Goal: Task Accomplishment & Management: Complete application form

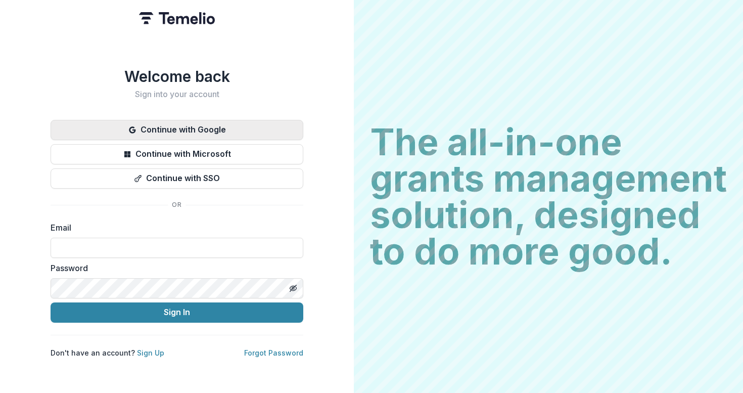
click at [208, 129] on button "Continue with Google" at bounding box center [177, 130] width 253 height 20
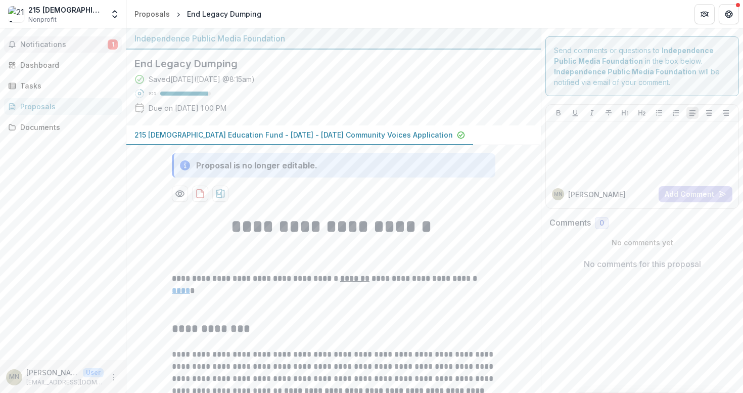
click at [70, 42] on span "Notifications" at bounding box center [63, 44] width 87 height 9
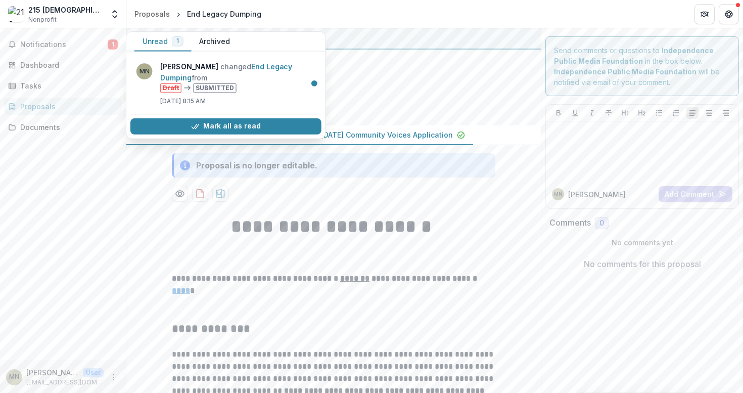
click at [369, 77] on div "Saved [DATE] ( [DATE] 8:15am ) 95 % Due on [DATE] 1:00 PM" at bounding box center [325, 95] width 382 height 43
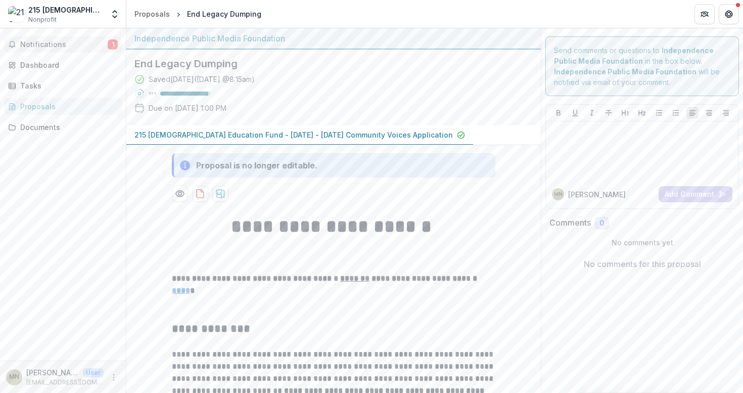
click at [77, 43] on span "Notifications" at bounding box center [63, 44] width 87 height 9
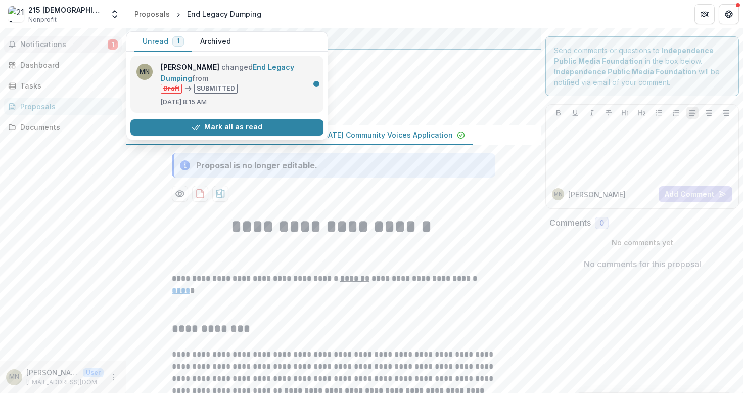
click at [262, 77] on link "End Legacy Dumping" at bounding box center [227, 73] width 133 height 20
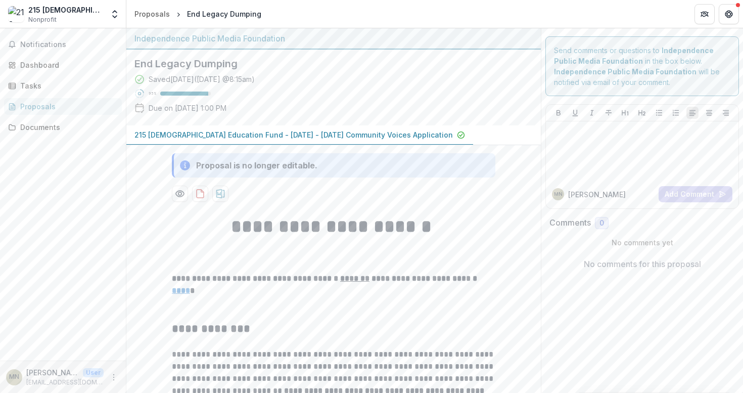
click at [82, 53] on div "Notifications Dashboard Tasks Proposals Documents" at bounding box center [63, 194] width 126 height 332
click at [80, 66] on div "Dashboard" at bounding box center [67, 65] width 94 height 11
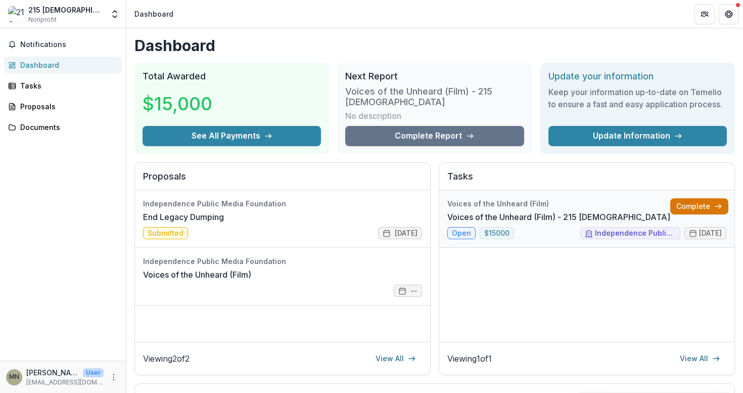
click at [696, 206] on link "Complete" at bounding box center [699, 206] width 58 height 16
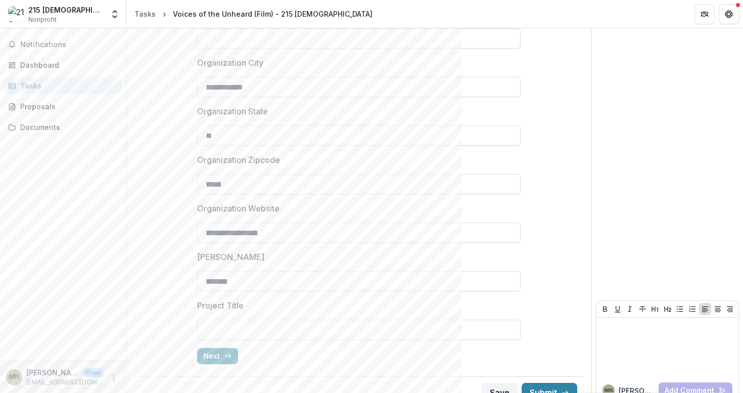
scroll to position [257, 0]
click at [269, 331] on input "Project Title" at bounding box center [359, 331] width 324 height 20
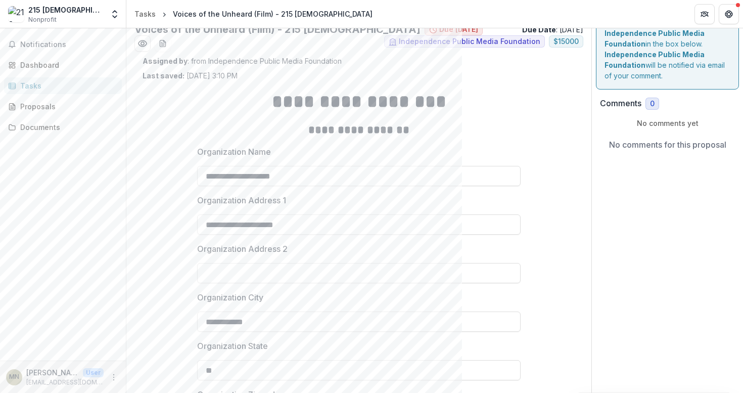
scroll to position [0, 0]
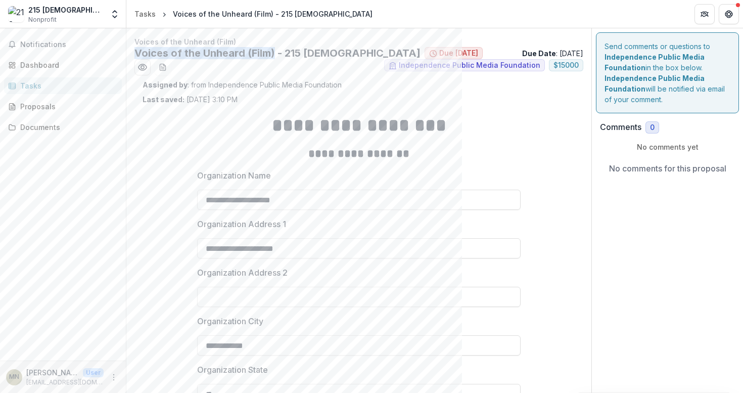
drag, startPoint x: 275, startPoint y: 53, endPoint x: 130, endPoint y: 50, distance: 144.6
click at [129, 50] on div "**********" at bounding box center [358, 351] width 465 height 631
copy h2 "Voices of the Unheard (Film)"
click at [248, 156] on h2 "**********" at bounding box center [359, 153] width 324 height 15
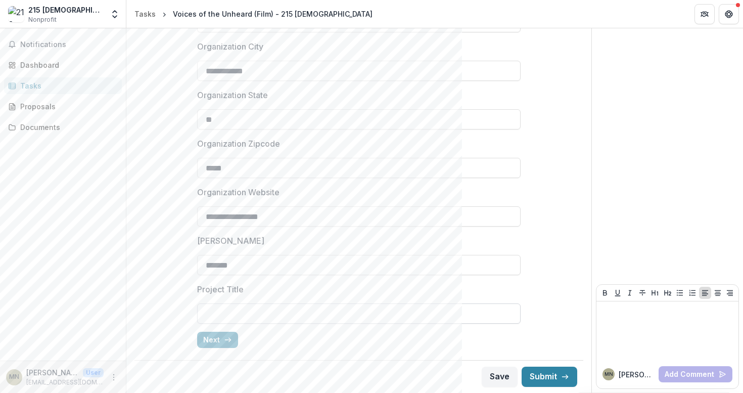
scroll to position [275, 0]
click at [219, 304] on input "Project Title" at bounding box center [359, 313] width 324 height 20
paste input "**********"
type input "**********"
click at [223, 344] on button "Next" at bounding box center [217, 340] width 41 height 16
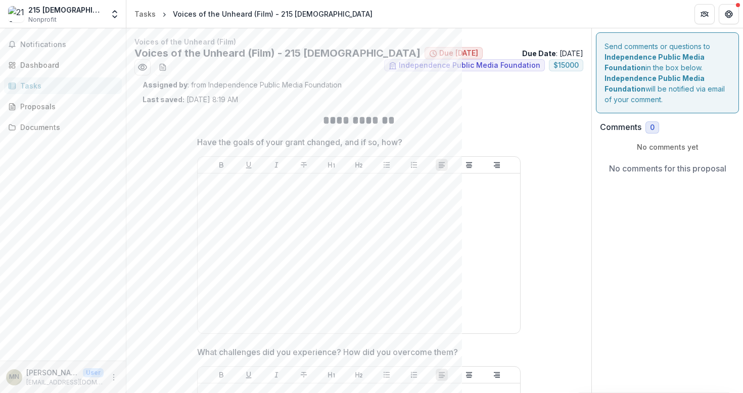
scroll to position [0, 0]
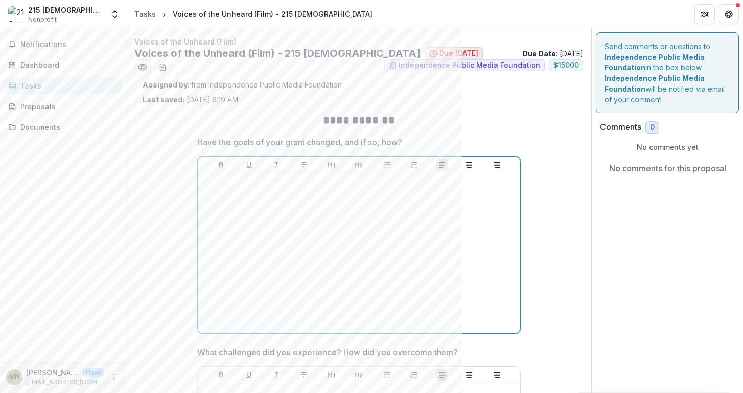
click at [387, 209] on div at bounding box center [359, 253] width 314 height 152
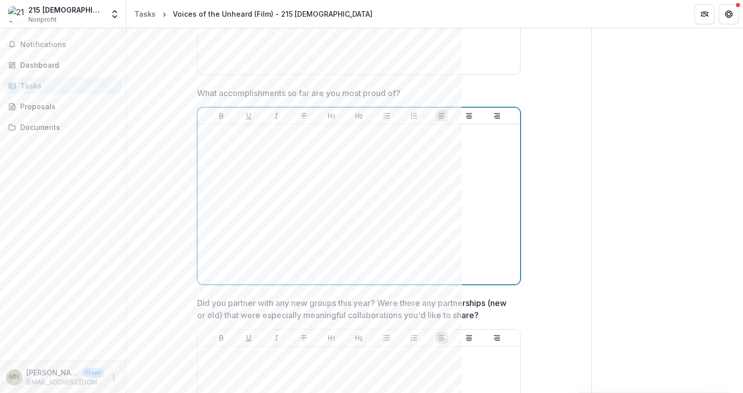
click at [387, 203] on div at bounding box center [359, 204] width 314 height 152
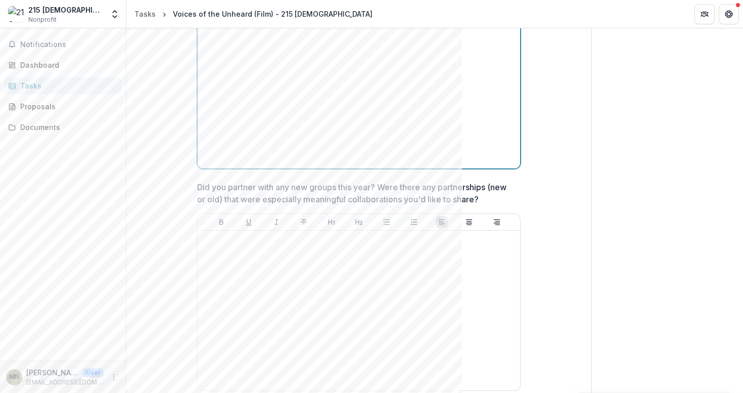
scroll to position [608, 0]
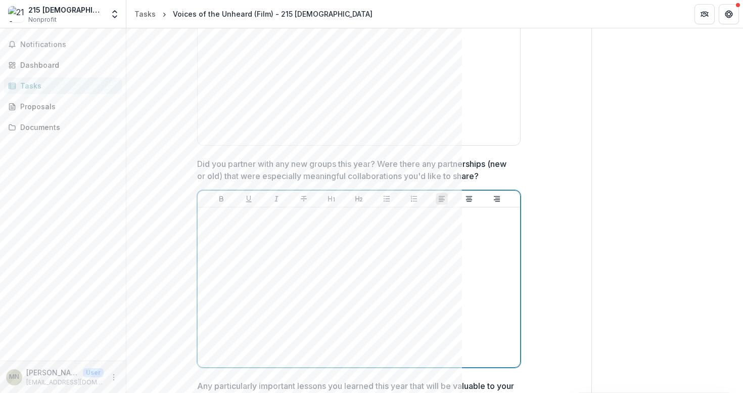
click at [370, 248] on div at bounding box center [359, 287] width 314 height 152
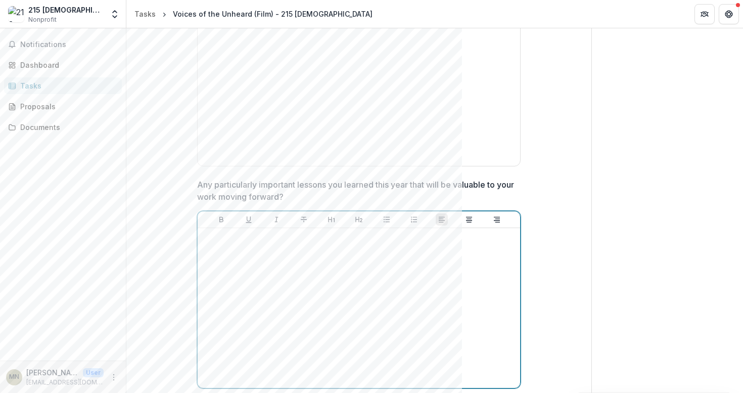
click at [370, 248] on div at bounding box center [359, 308] width 314 height 152
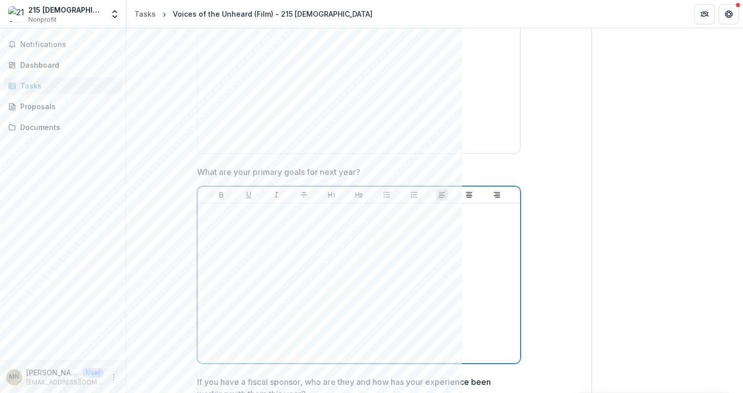
click at [370, 248] on div at bounding box center [359, 283] width 314 height 152
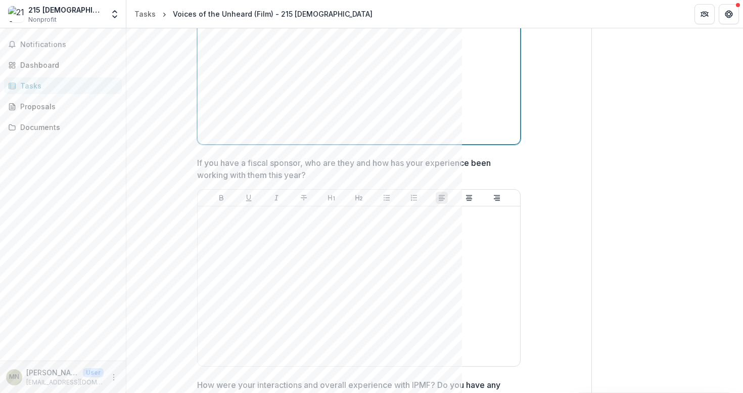
scroll to position [1275, 0]
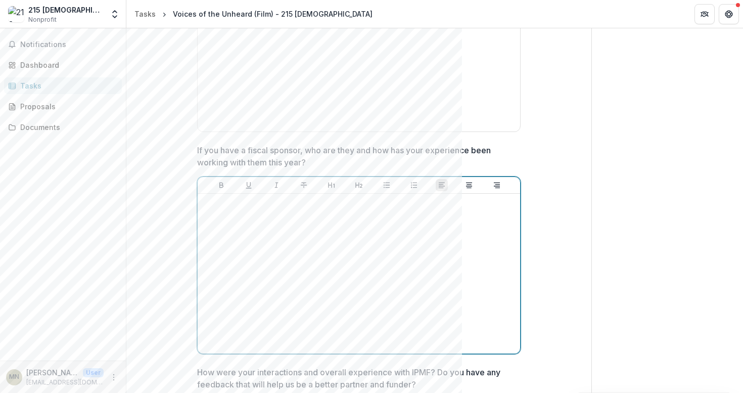
click at [370, 248] on div at bounding box center [359, 274] width 314 height 152
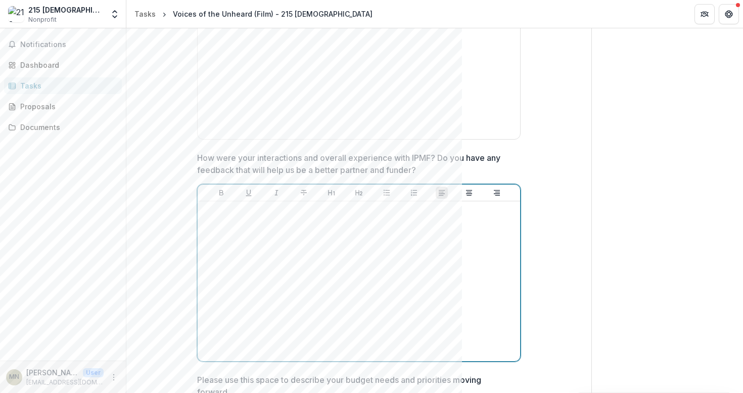
click at [303, 322] on div at bounding box center [359, 281] width 314 height 152
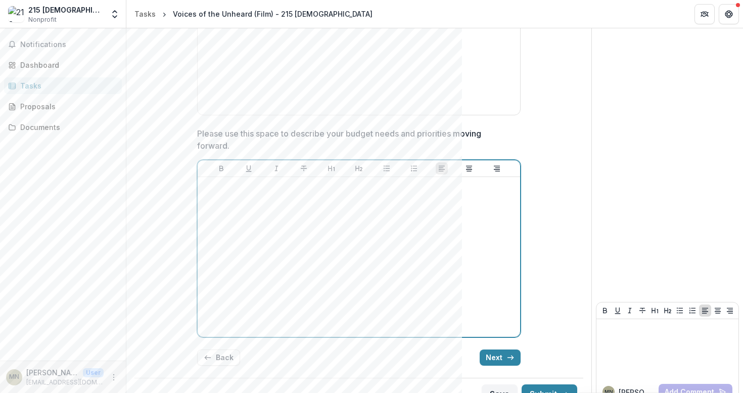
click at [298, 226] on div at bounding box center [359, 257] width 314 height 152
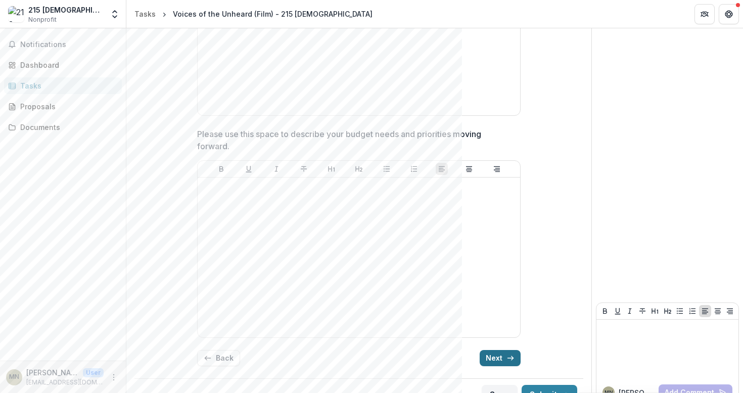
click at [496, 350] on button "Next" at bounding box center [500, 358] width 41 height 16
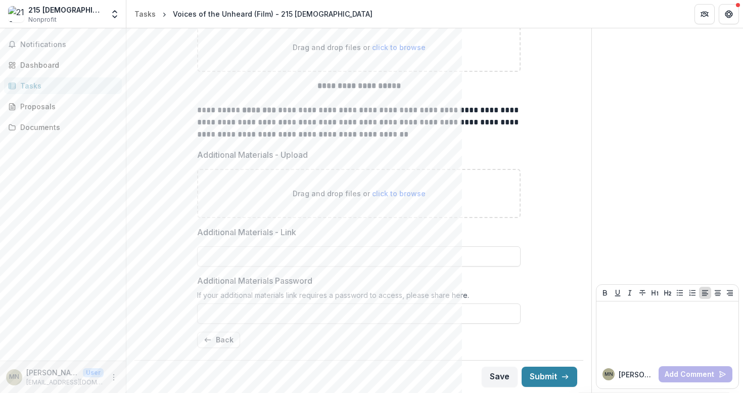
scroll to position [146, 0]
click at [214, 333] on button "Back" at bounding box center [218, 340] width 43 height 16
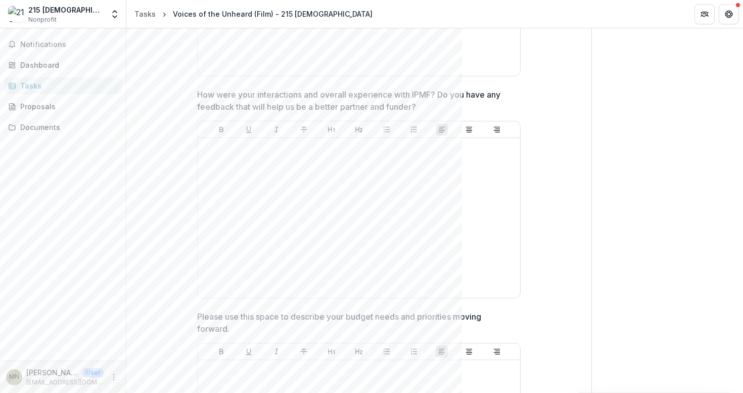
scroll to position [1735, 0]
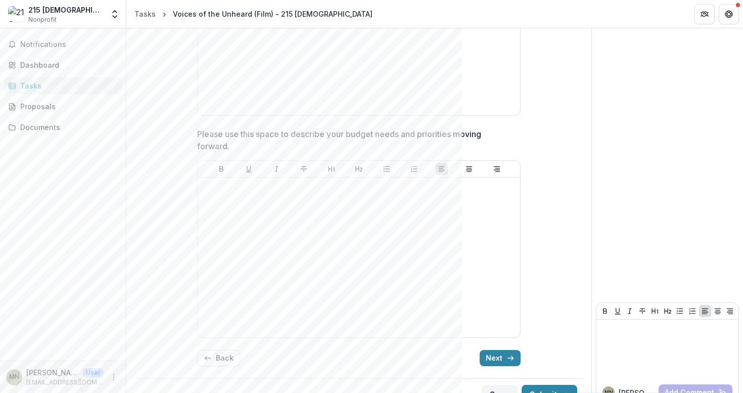
click at [222, 350] on button "Back" at bounding box center [218, 358] width 43 height 16
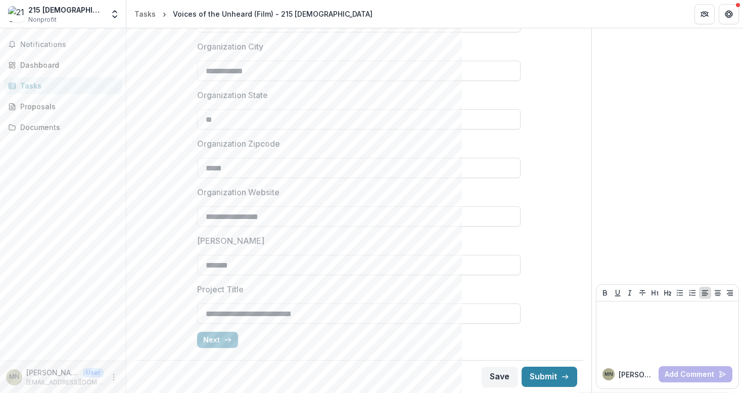
scroll to position [275, 0]
click at [220, 333] on button "Next" at bounding box center [217, 340] width 41 height 16
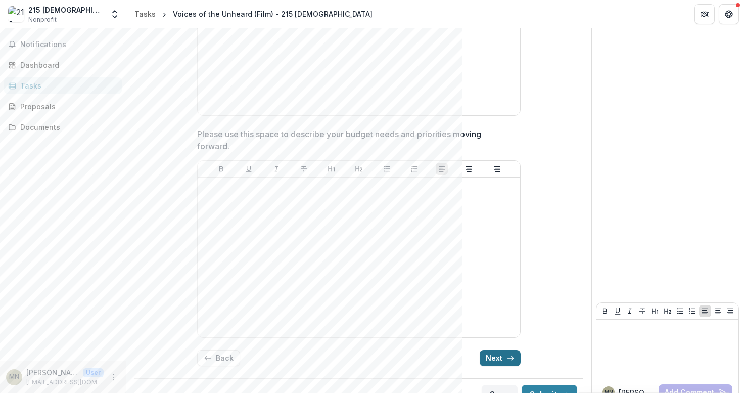
click at [512, 350] on button "Next" at bounding box center [500, 358] width 41 height 16
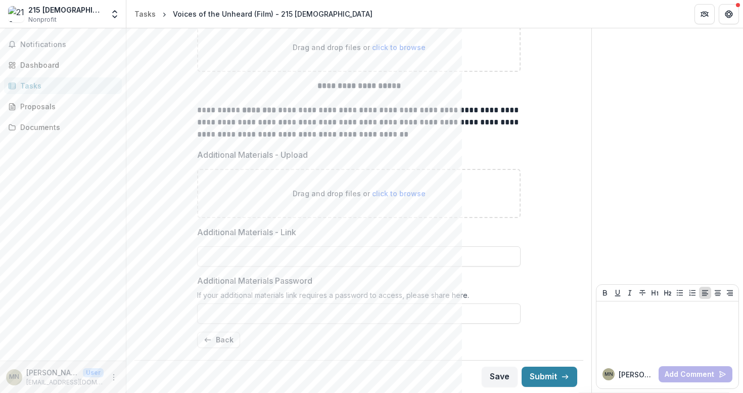
scroll to position [146, 0]
click at [213, 344] on button "Back" at bounding box center [218, 340] width 43 height 16
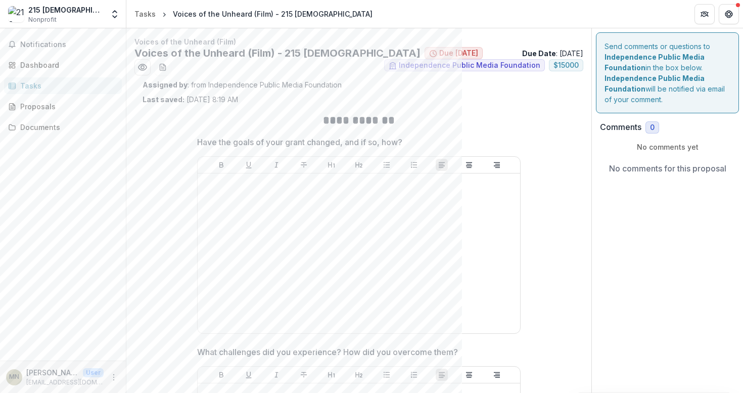
scroll to position [0, 0]
click at [294, 142] on p "Have the goals of your grant changed, and if so, how?" at bounding box center [299, 142] width 205 height 12
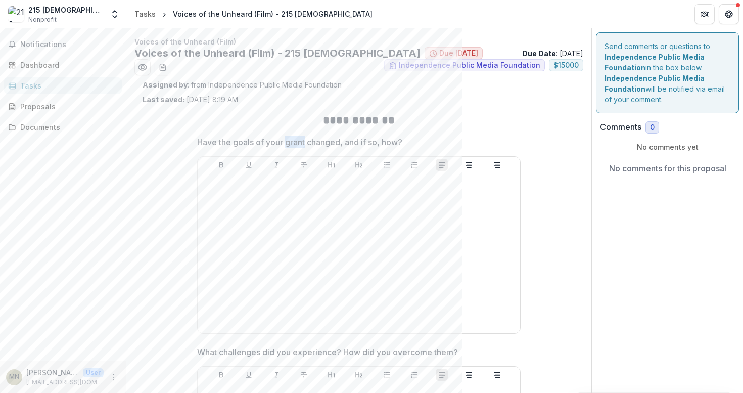
click at [294, 142] on p "Have the goals of your grant changed, and if so, how?" at bounding box center [299, 142] width 205 height 12
drag, startPoint x: 378, startPoint y: 140, endPoint x: 196, endPoint y: 146, distance: 182.1
click at [197, 146] on span "Have the goals of your grant changed, and if so, how?" at bounding box center [355, 142] width 317 height 12
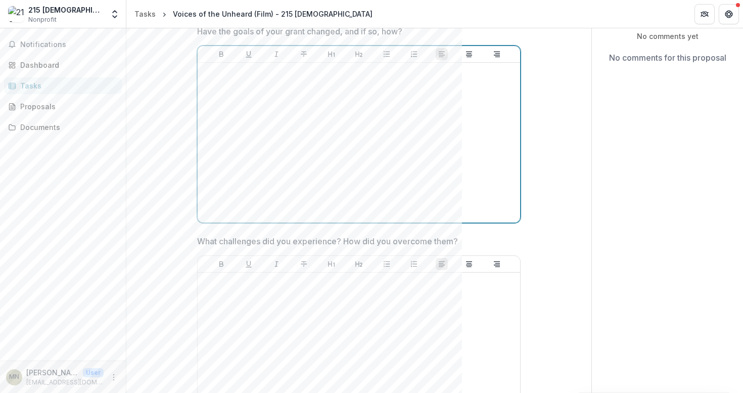
scroll to position [111, 0]
click at [369, 238] on p "What challenges did you experience? How did you overcome them?" at bounding box center [327, 241] width 261 height 12
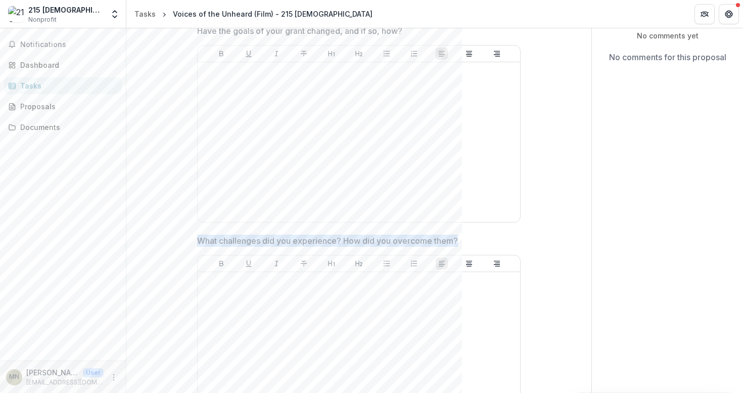
drag, startPoint x: 456, startPoint y: 238, endPoint x: 196, endPoint y: 240, distance: 259.4
click at [197, 240] on p "What challenges did you experience? How did you overcome them?" at bounding box center [327, 241] width 261 height 12
drag, startPoint x: 196, startPoint y: 240, endPoint x: 456, endPoint y: 234, distance: 259.9
click at [456, 235] on p "What challenges did you experience? How did you overcome them?" at bounding box center [327, 241] width 261 height 12
click at [446, 239] on p "What challenges did you experience? How did you overcome them?" at bounding box center [327, 241] width 261 height 12
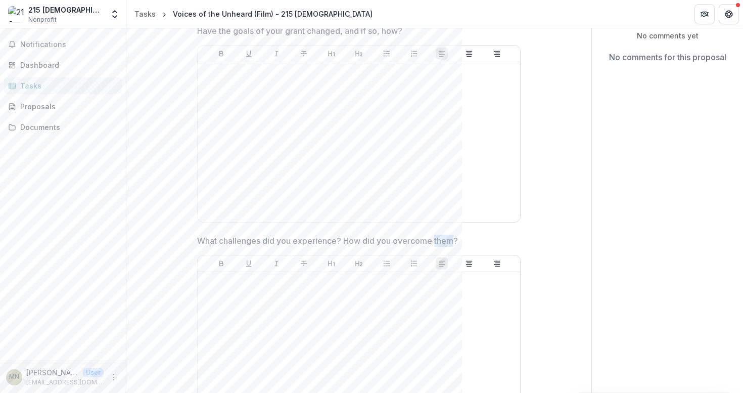
click at [446, 239] on p "What challenges did you experience? How did you overcome them?" at bounding box center [327, 241] width 261 height 12
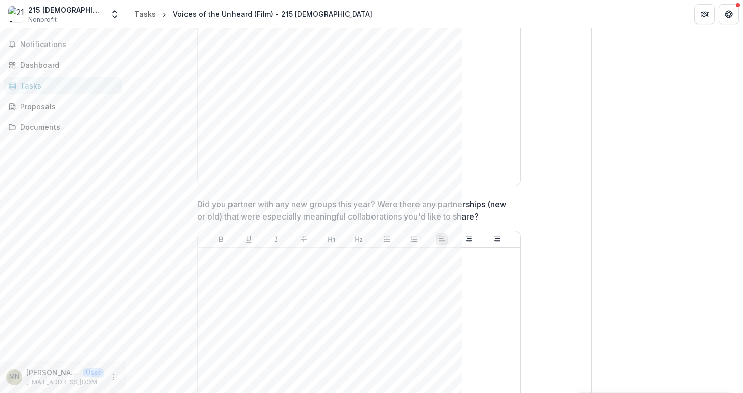
scroll to position [573, 0]
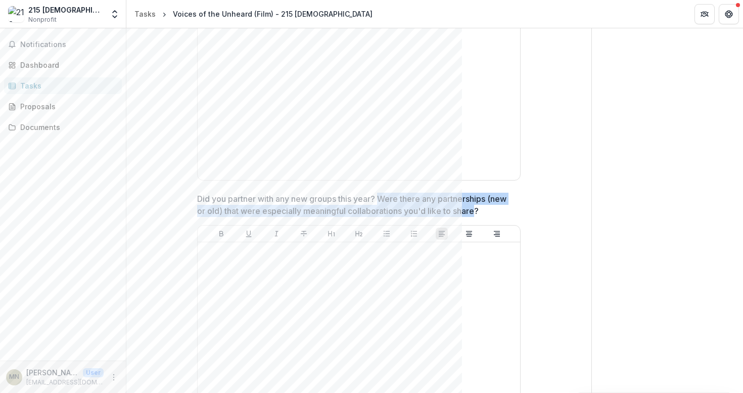
drag, startPoint x: 380, startPoint y: 193, endPoint x: 473, endPoint y: 207, distance: 94.2
click at [473, 207] on p "Did you partner with any new groups this year? Were there any partnerships (new…" at bounding box center [355, 205] width 317 height 24
copy p "Were there any partnerships (new or old) that were especially meaningful collab…"
drag, startPoint x: 473, startPoint y: 207, endPoint x: 380, endPoint y: 194, distance: 94.0
click at [380, 194] on p "Did you partner with any new groups this year? Were there any partnerships (new…" at bounding box center [355, 205] width 317 height 24
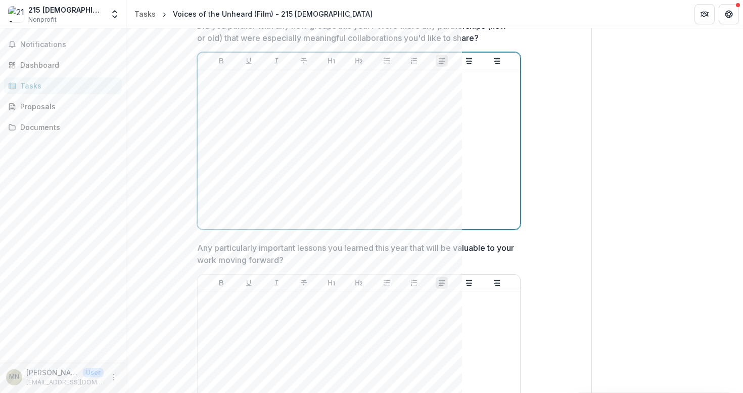
scroll to position [747, 0]
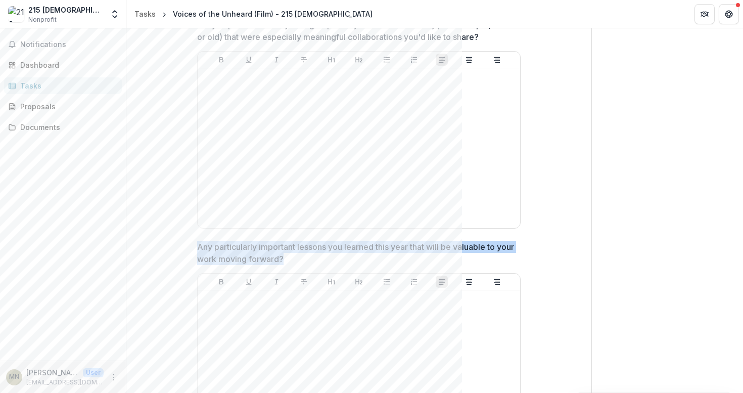
copy p "Any particularly important lessons you learned this year that will be valuable …"
drag, startPoint x: 301, startPoint y: 249, endPoint x: 198, endPoint y: 237, distance: 103.8
click at [197, 241] on p "Any particularly important lessons you learned this year that will be valuable …" at bounding box center [355, 253] width 317 height 24
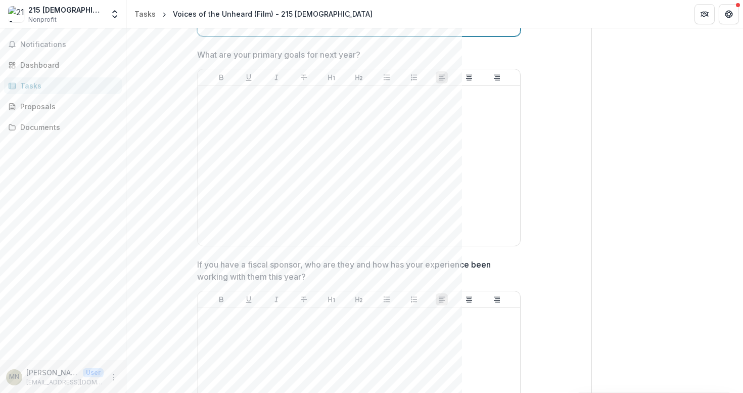
scroll to position [1166, 0]
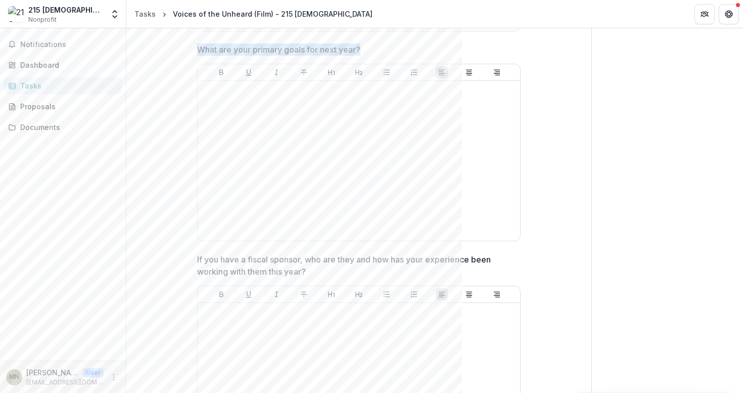
copy p "What are your primary goals for next year?"
drag, startPoint x: 360, startPoint y: 38, endPoint x: 192, endPoint y: 35, distance: 167.9
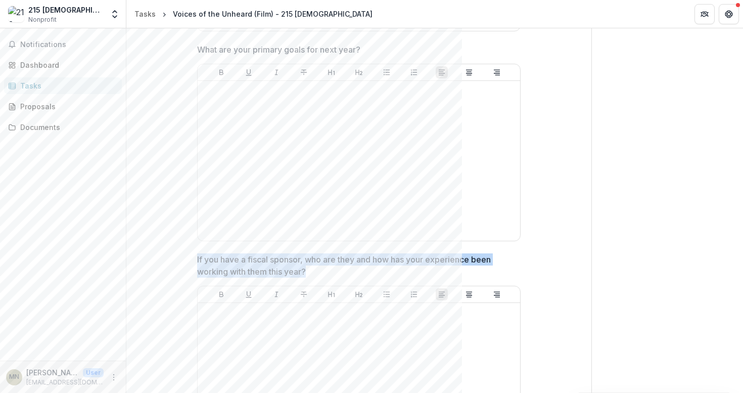
copy p "If you have a fiscal sponsor, who are they and how has your experience been wor…"
drag, startPoint x: 309, startPoint y: 258, endPoint x: 195, endPoint y: 244, distance: 115.7
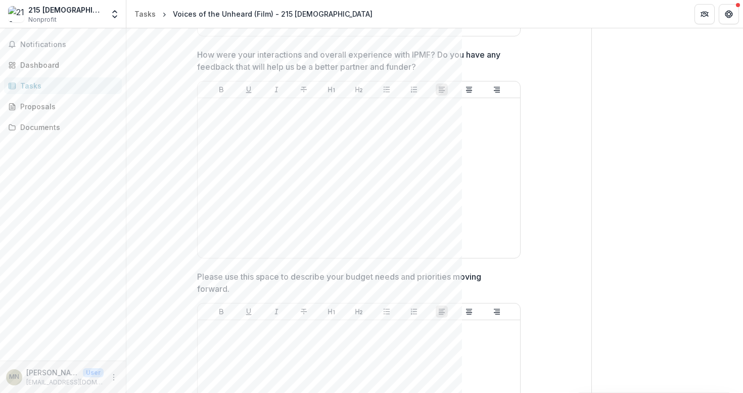
scroll to position [1596, 0]
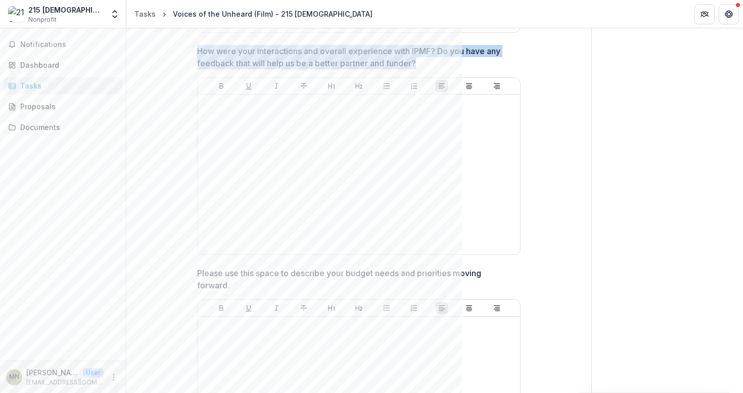
copy p "How were your interactions and overall experience with IPMF? Do you have any fe…"
drag, startPoint x: 424, startPoint y: 51, endPoint x: 197, endPoint y: 38, distance: 227.3
click at [197, 45] on p "How were your interactions and overall experience with IPMF? Do you have any fe…" at bounding box center [355, 57] width 317 height 24
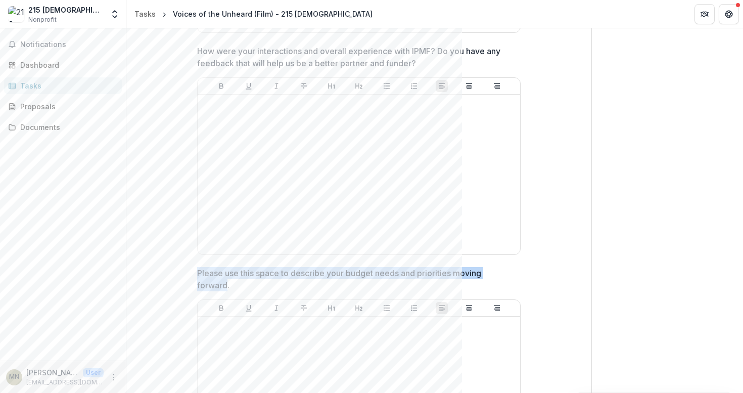
copy p "Please use this space to describe your budget needs and priorities moving forwa…"
drag, startPoint x: 227, startPoint y: 271, endPoint x: 189, endPoint y: 253, distance: 42.5
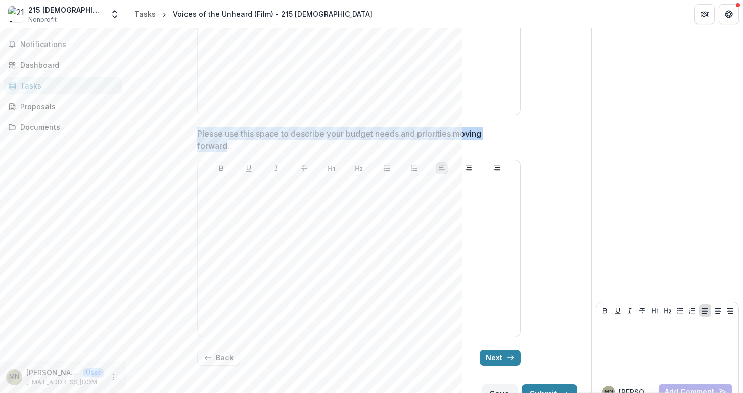
scroll to position [1735, 0]
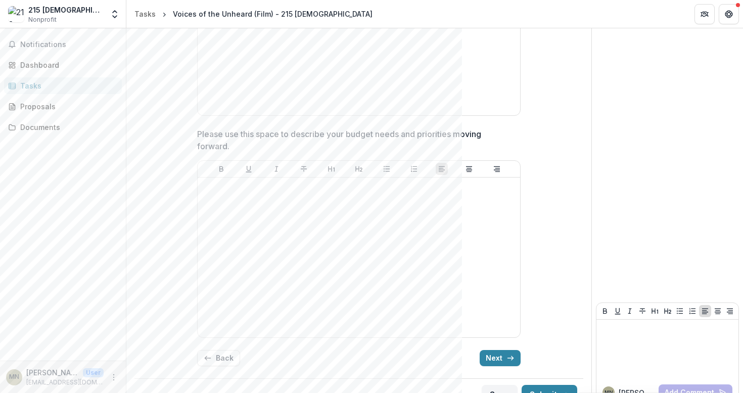
click at [495, 350] on button "Next" at bounding box center [500, 358] width 41 height 16
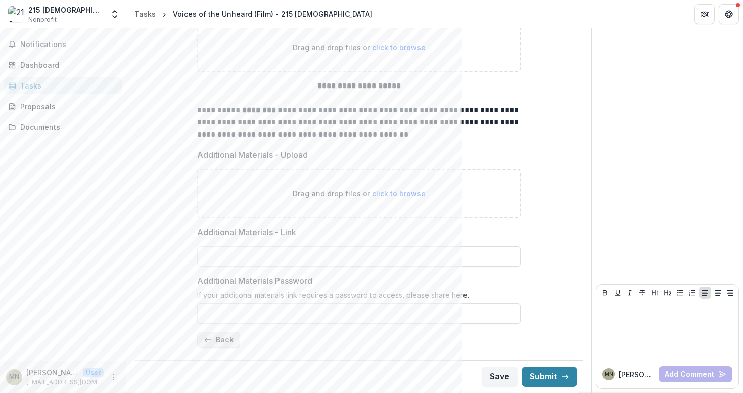
scroll to position [146, 0]
click at [218, 340] on button "Back" at bounding box center [218, 340] width 43 height 16
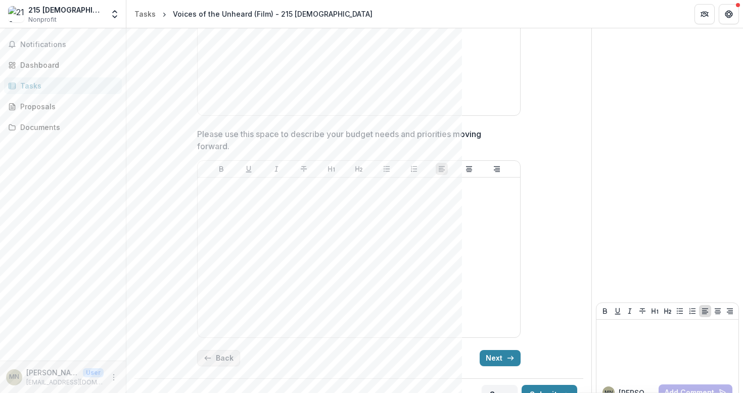
click at [228, 350] on button "Back" at bounding box center [218, 358] width 43 height 16
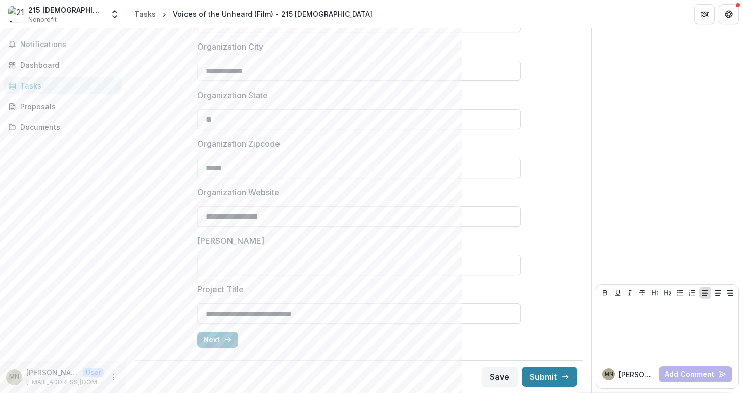
type input "*******"
